Goal: Task Accomplishment & Management: Manage account settings

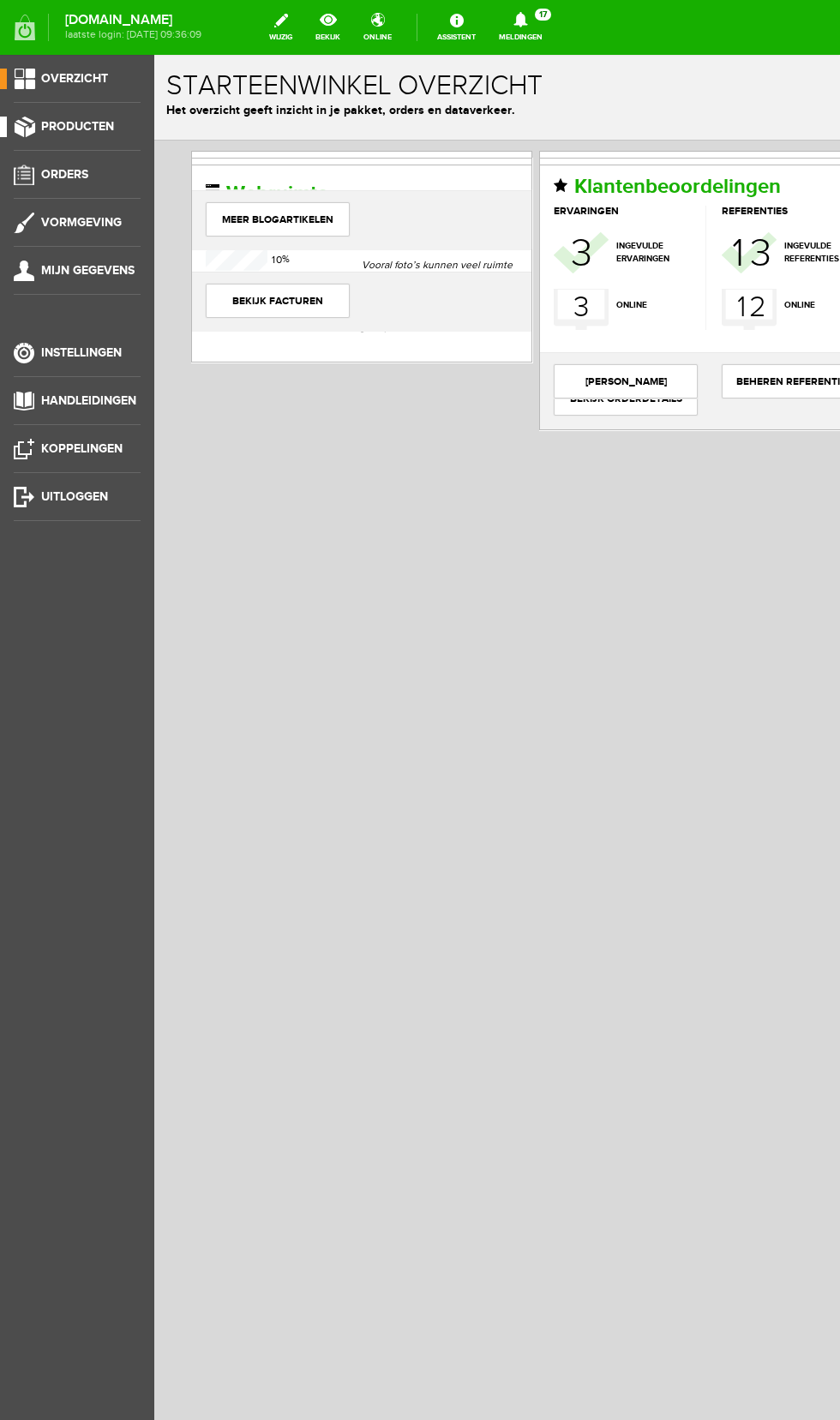
click at [99, 130] on span "Producten" at bounding box center [77, 126] width 73 height 14
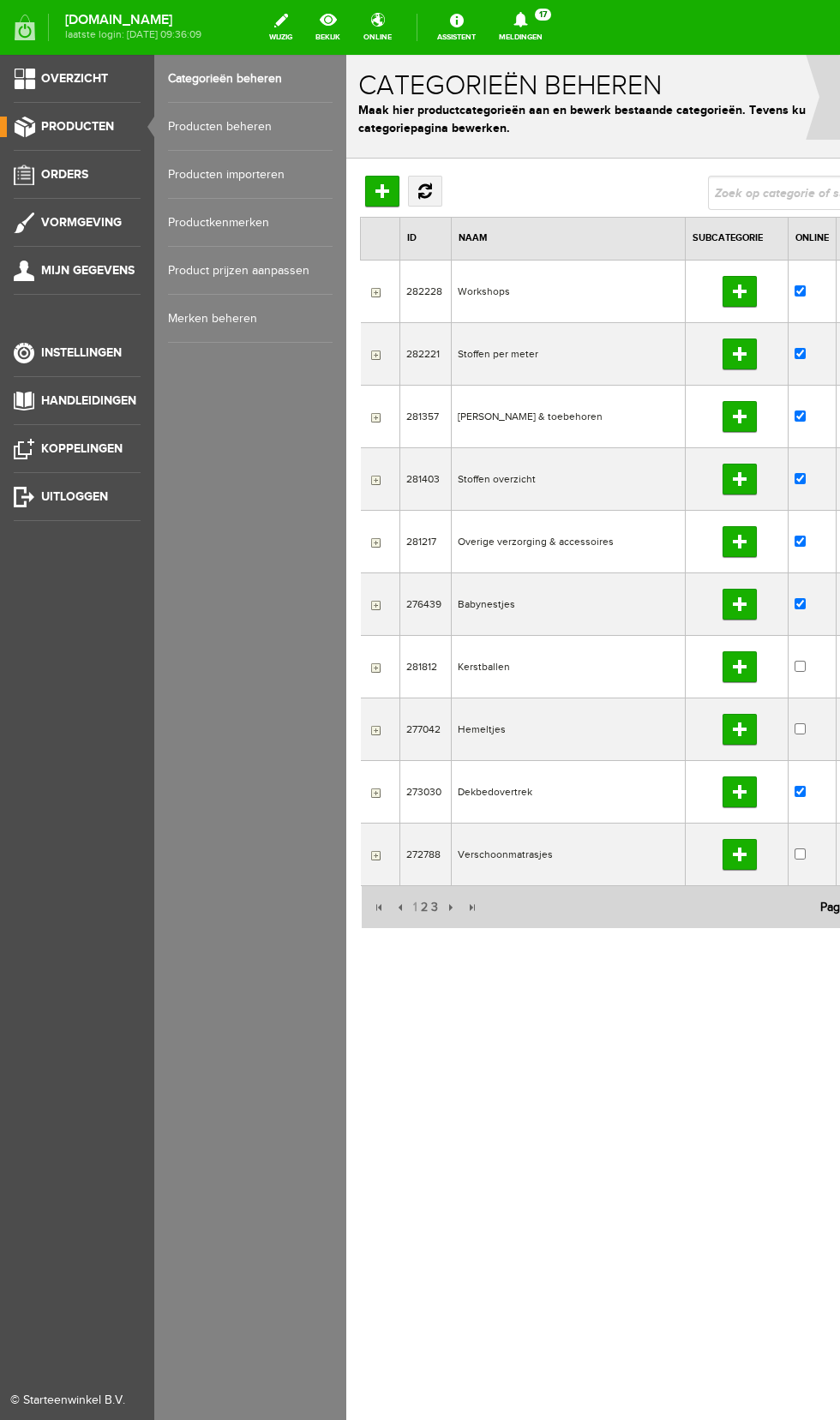
click at [252, 126] on link "Producten beheren" at bounding box center [250, 126] width 164 height 48
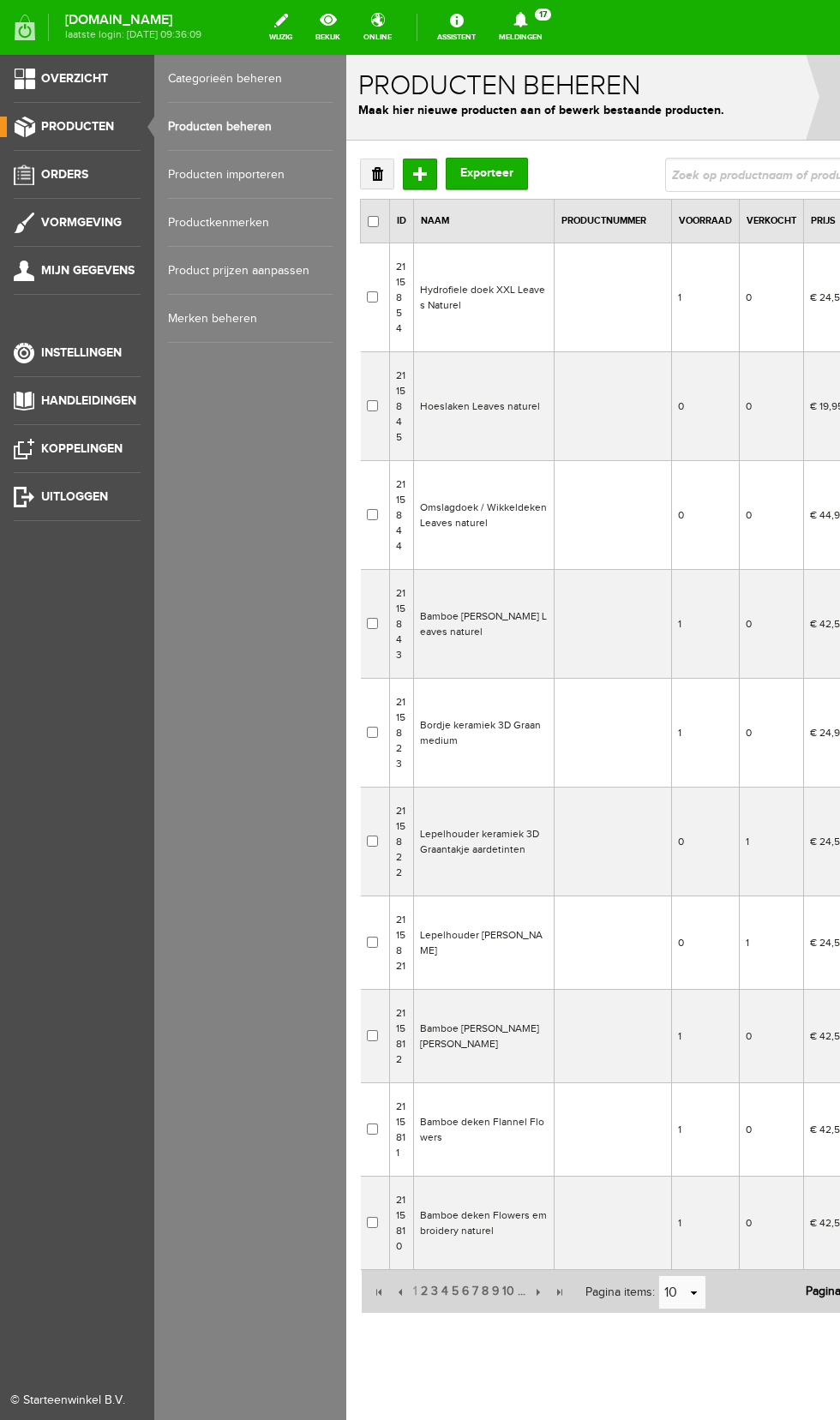
click at [529, 310] on td "Hydrofiele doek XXL Leaves Naturel" at bounding box center [484, 297] width 140 height 109
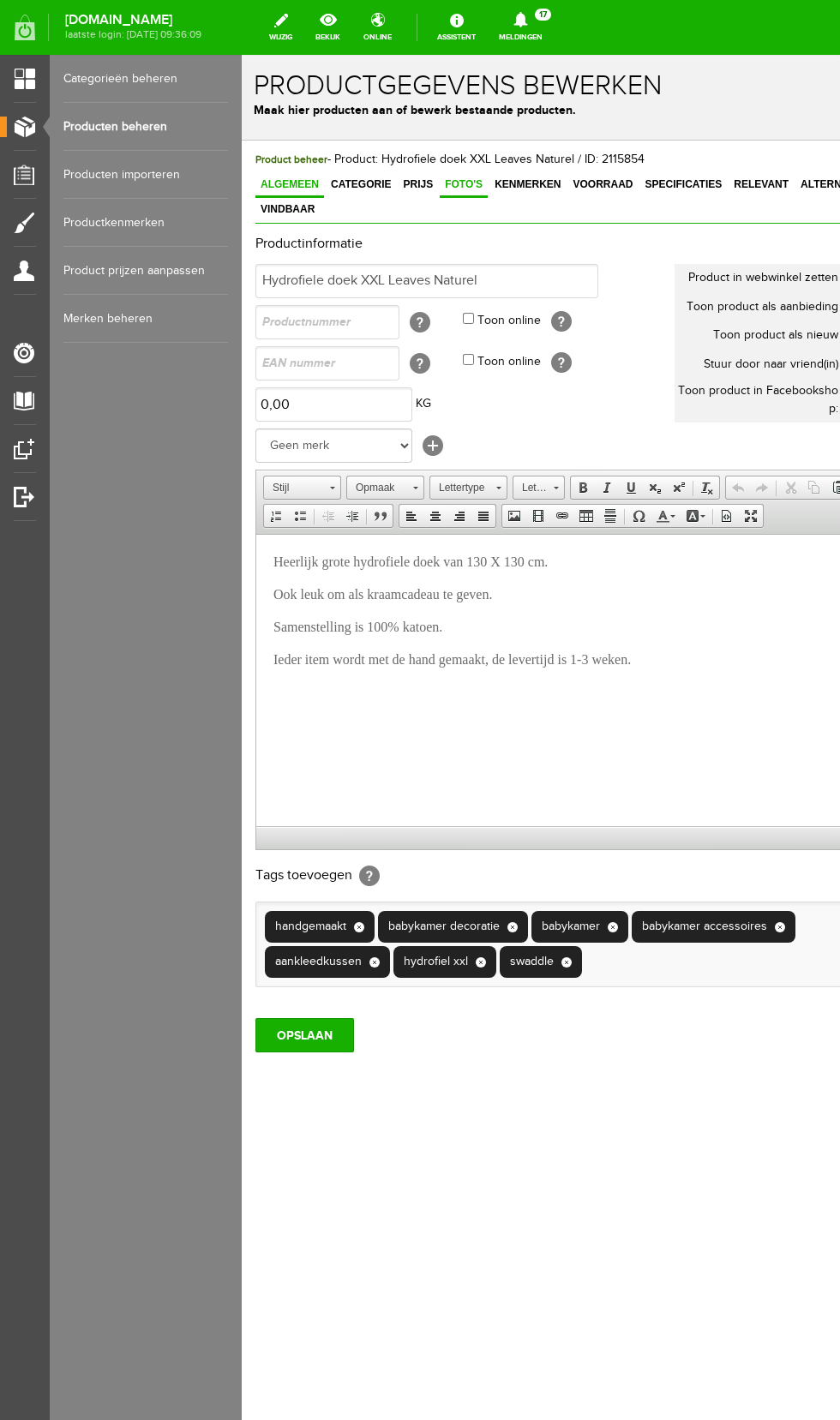
click at [455, 186] on span "Foto's" at bounding box center [463, 184] width 48 height 12
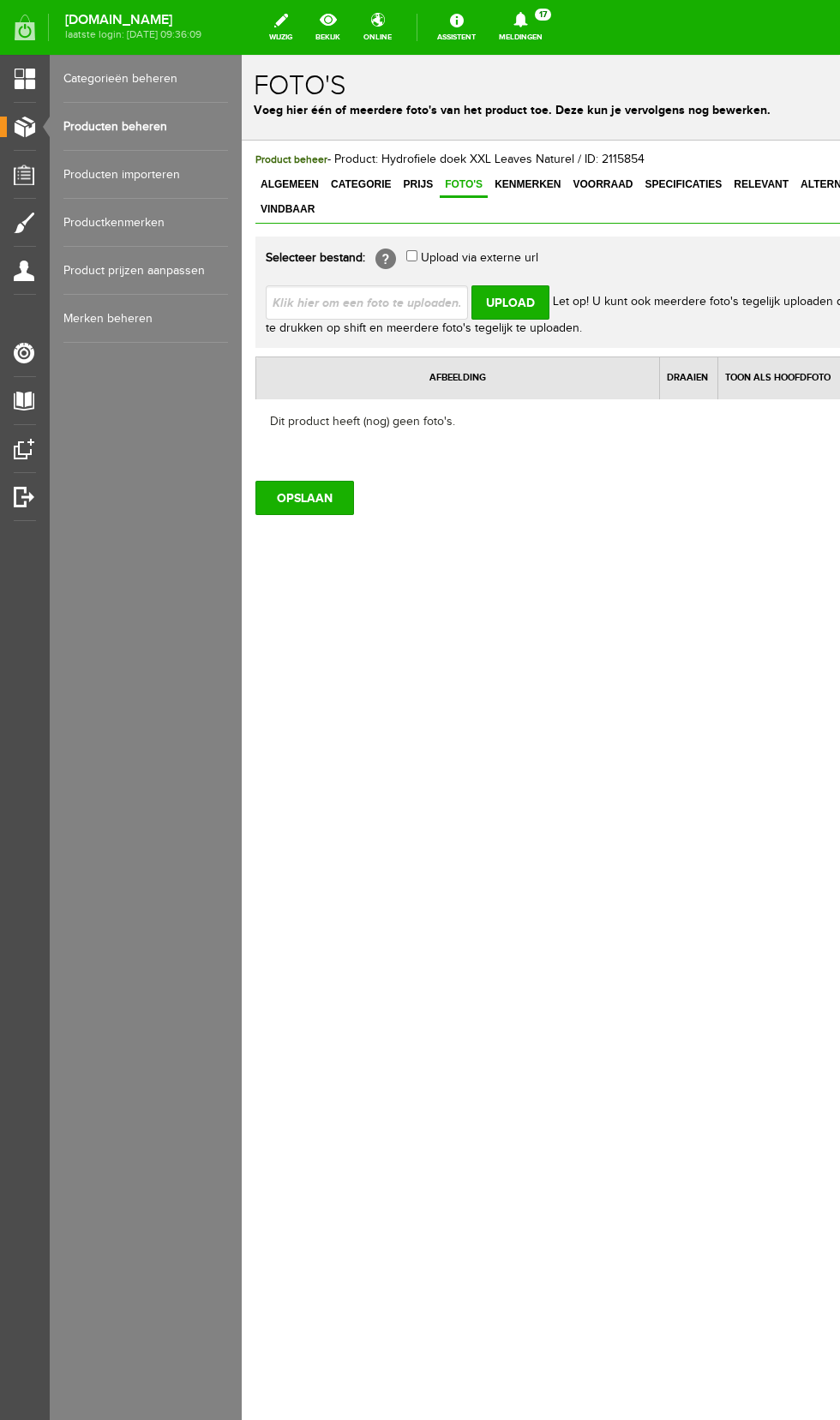
click at [431, 286] on input "file" at bounding box center [374, 302] width 216 height 32
type input "C:\fakepath\20250911_134257.jpg"
type input "20250911_134257.jpg"
click at [492, 293] on input "Upload" at bounding box center [511, 303] width 78 height 34
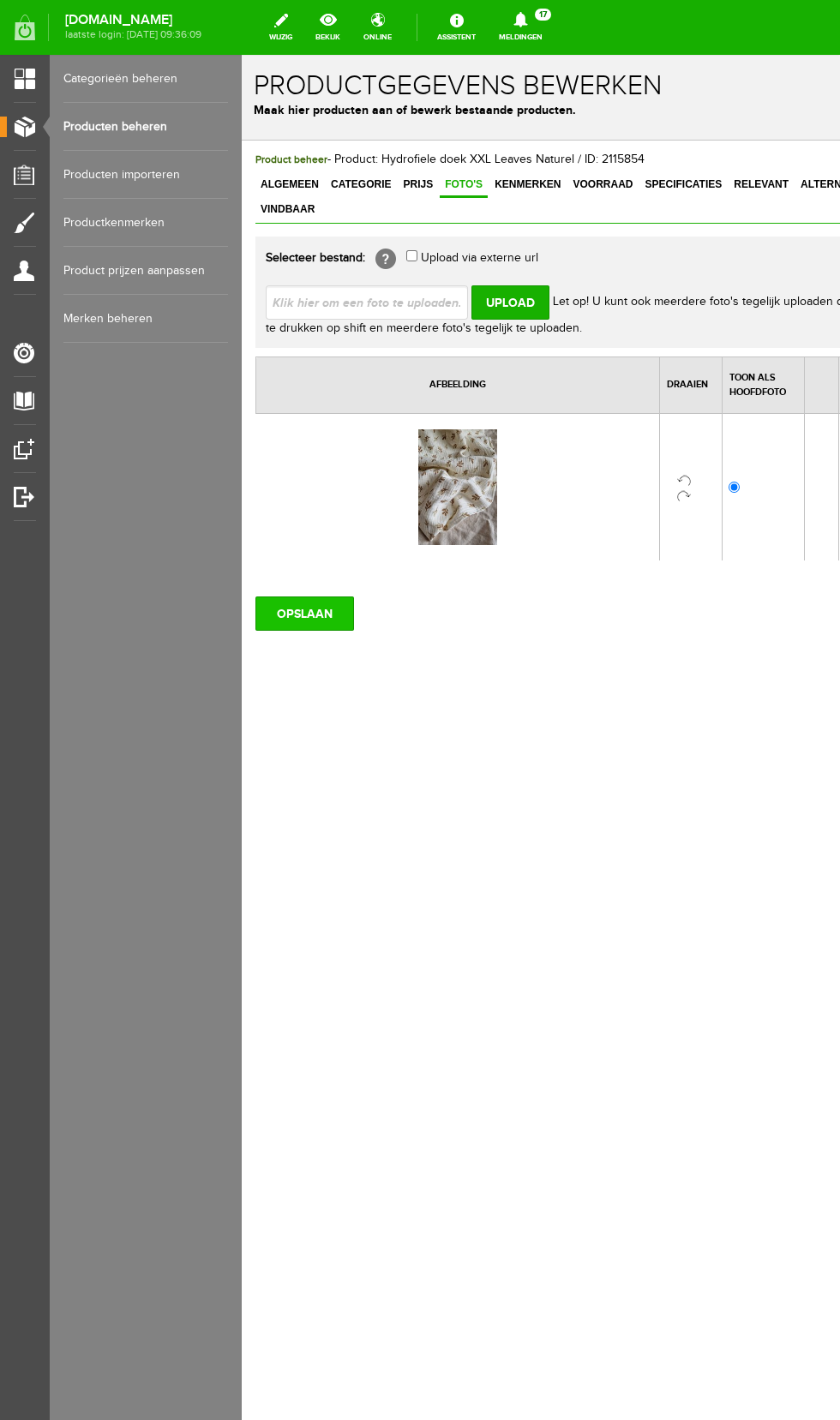
click at [303, 596] on input "OPSLAAN" at bounding box center [305, 613] width 99 height 34
click at [126, 128] on link "Producten beheren" at bounding box center [145, 126] width 164 height 48
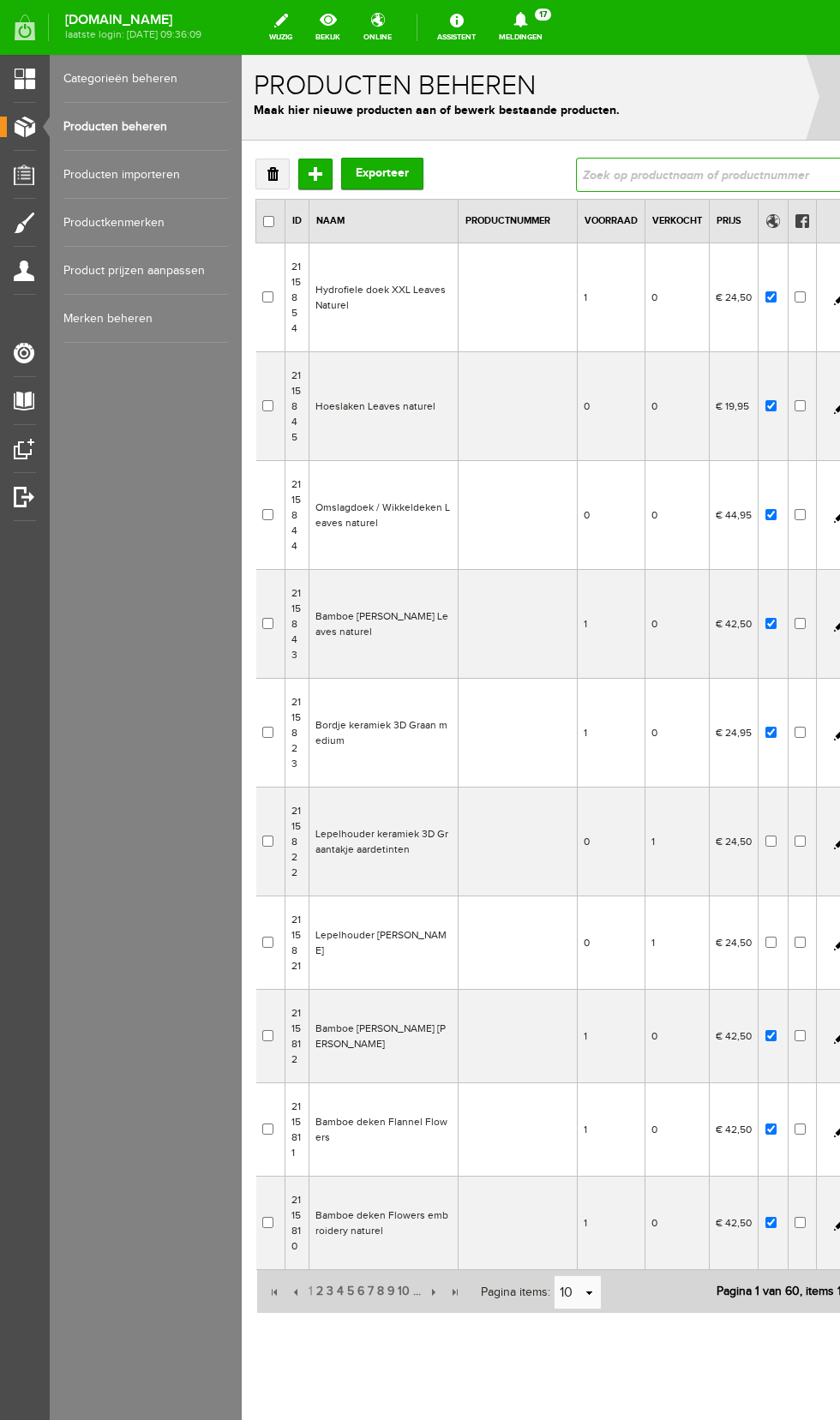
click at [681, 168] on input "text" at bounding box center [710, 175] width 268 height 34
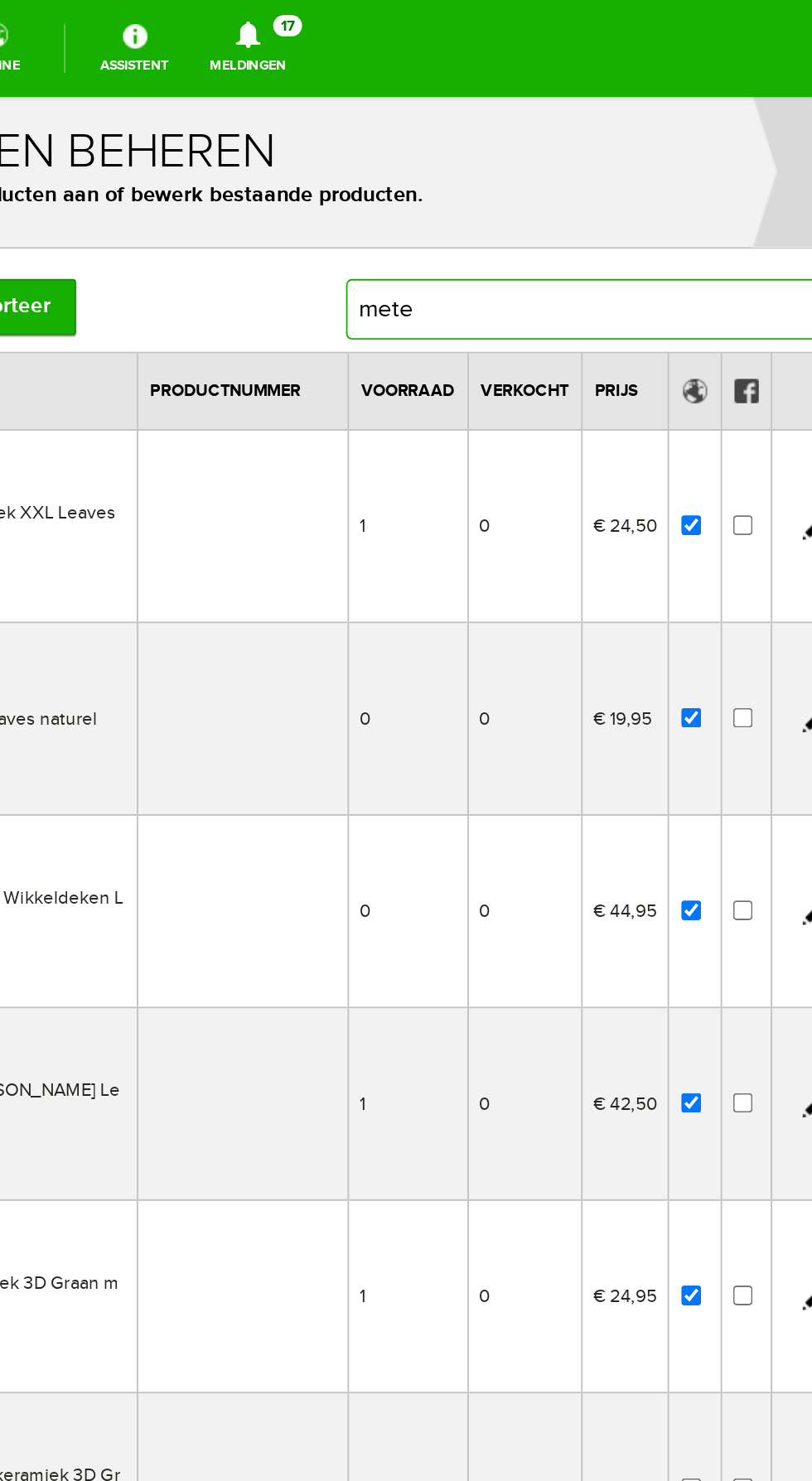
type input "meter"
